Goal: Find specific page/section

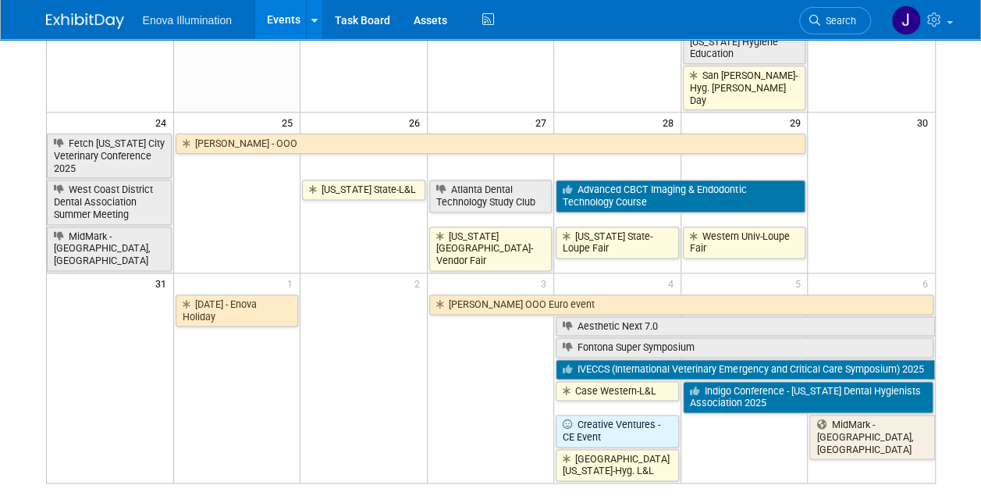
scroll to position [1002, 0]
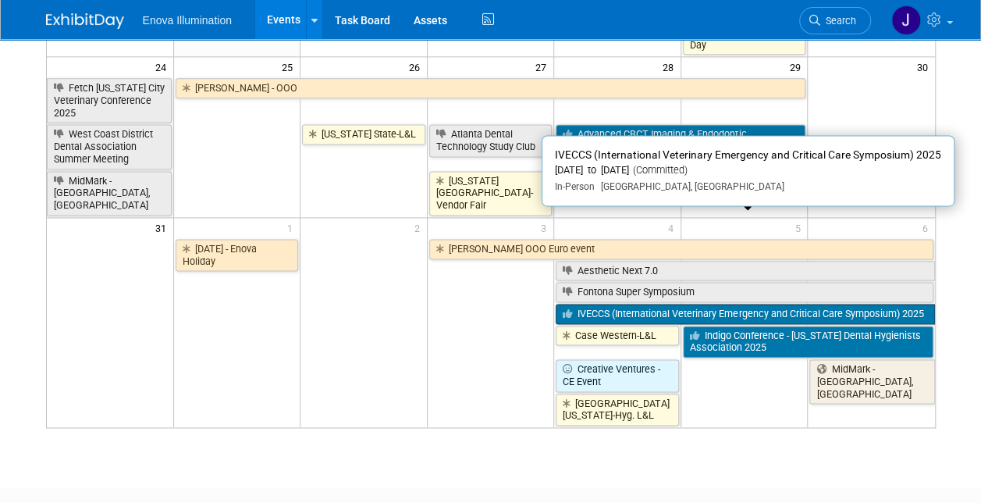
click at [607, 304] on link "IVECCS (International Veterinary Emergency and Critical Care Symposium) 2025" at bounding box center [745, 314] width 378 height 20
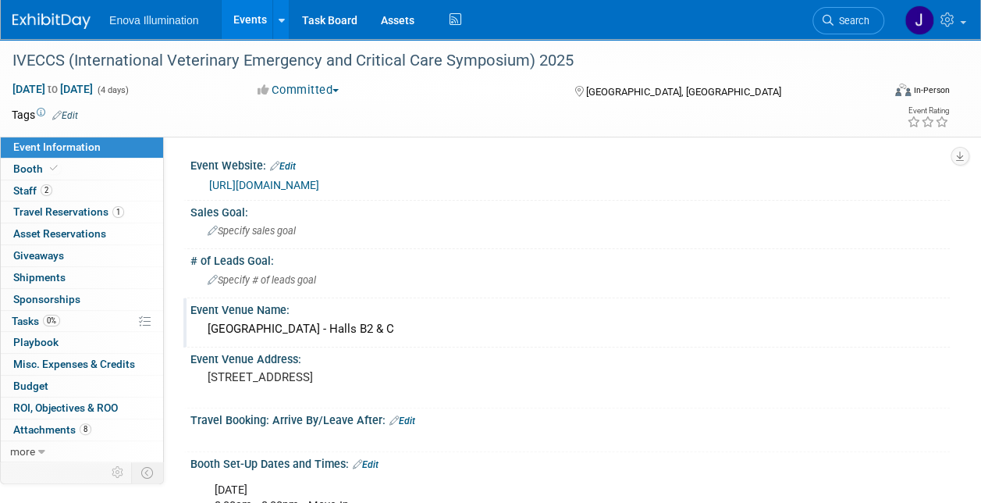
drag, startPoint x: 443, startPoint y: 327, endPoint x: 208, endPoint y: 330, distance: 235.7
click at [208, 330] on div "[GEOGRAPHIC_DATA] - Halls B2 & C" at bounding box center [570, 329] width 736 height 24
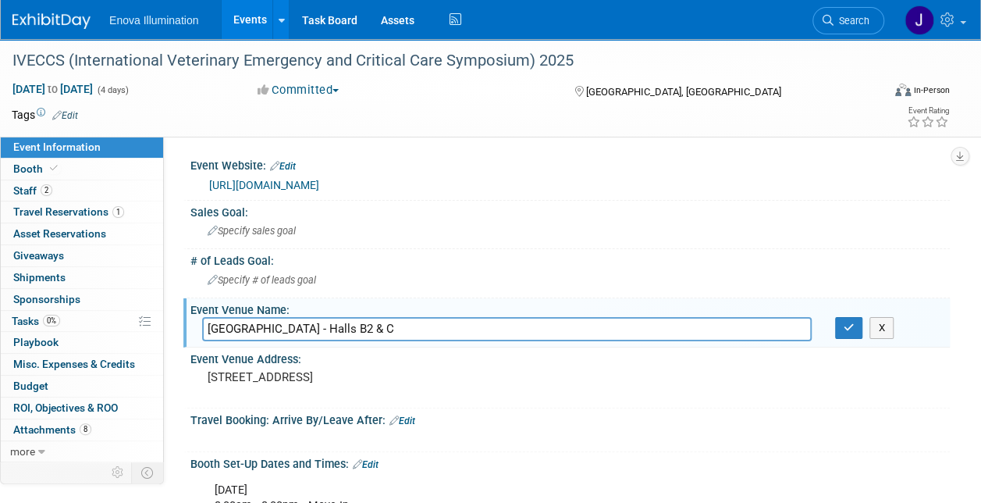
drag, startPoint x: 442, startPoint y: 329, endPoint x: 185, endPoint y: 332, distance: 256.8
click at [185, 332] on div "Event Venue Name: [GEOGRAPHIC_DATA] - Halls B2 & C [GEOGRAPHIC_DATA] - Halls B2…" at bounding box center [566, 322] width 766 height 49
click at [515, 420] on div "Travel Booking: Arrive By/Leave After: Edit" at bounding box center [569, 418] width 759 height 20
click at [241, 16] on link "Events" at bounding box center [250, 19] width 57 height 39
